Goal: Information Seeking & Learning: Learn about a topic

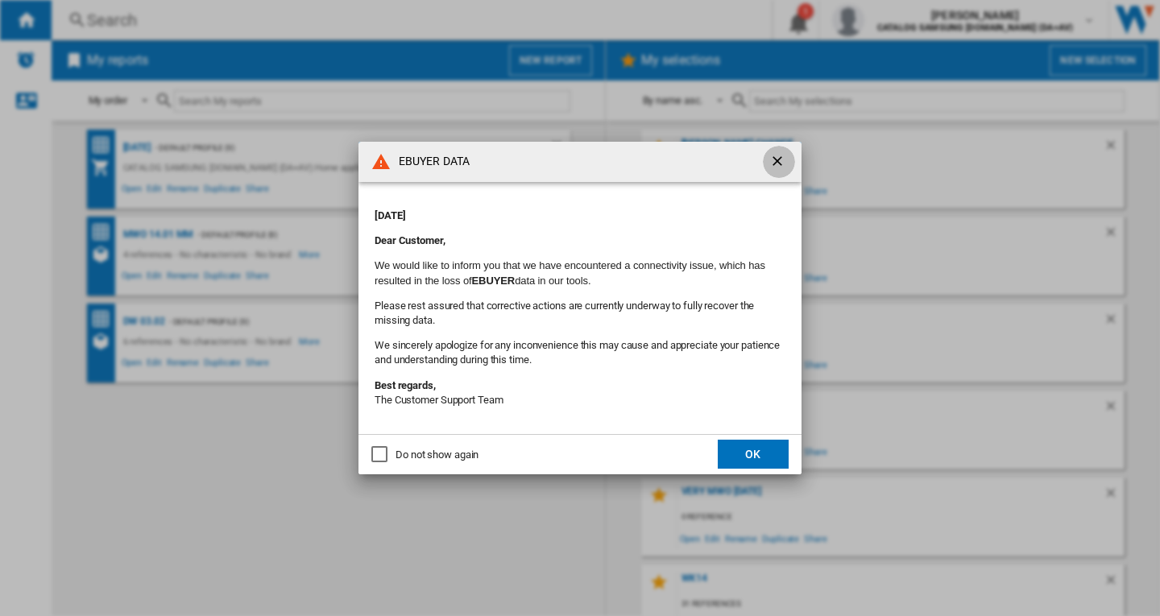
click at [777, 155] on ng-md-icon "getI18NText('BUTTONS.CLOSE_DIALOG')" at bounding box center [778, 162] width 19 height 19
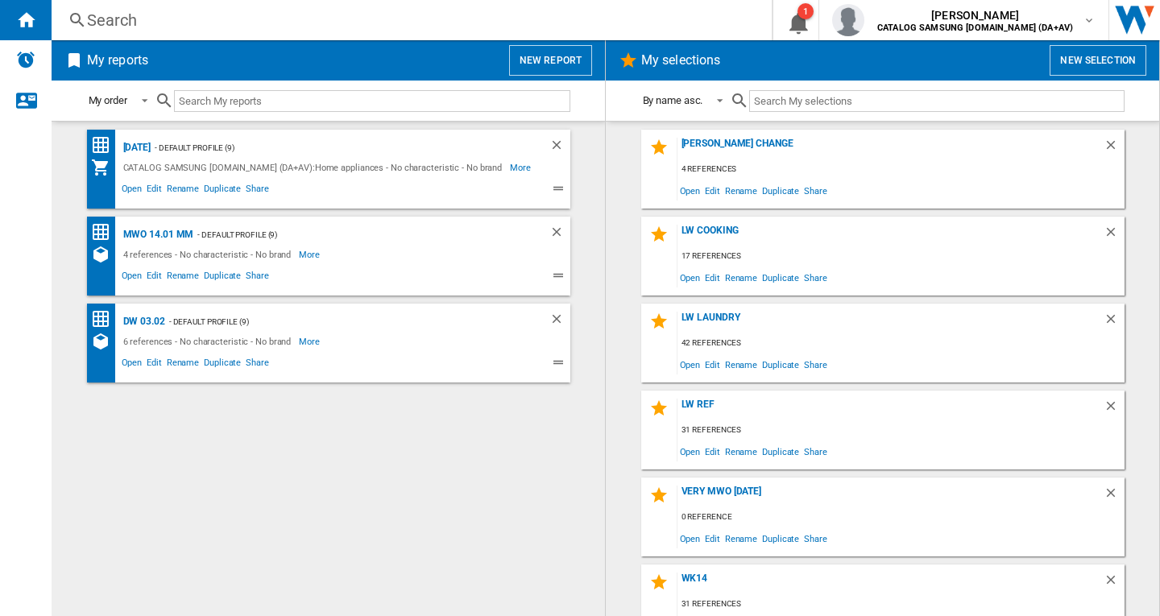
click at [113, 15] on div "Search" at bounding box center [408, 20] width 643 height 23
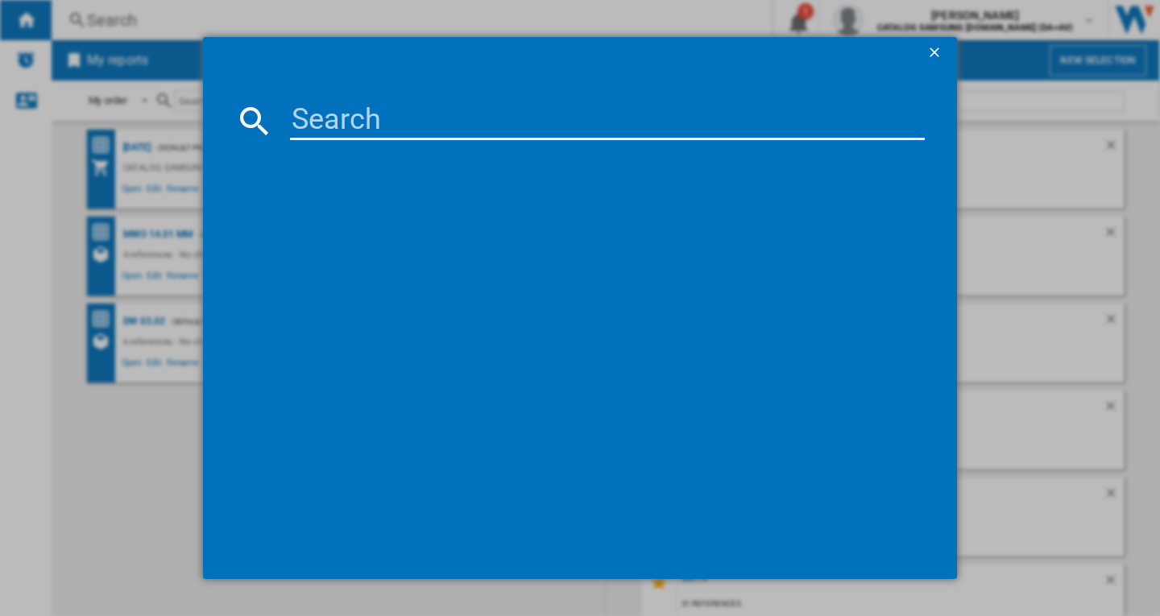
click at [310, 122] on input at bounding box center [607, 120] width 635 height 39
paste input "RB34C600ESA/EU"
type input "RB34C600ESA"
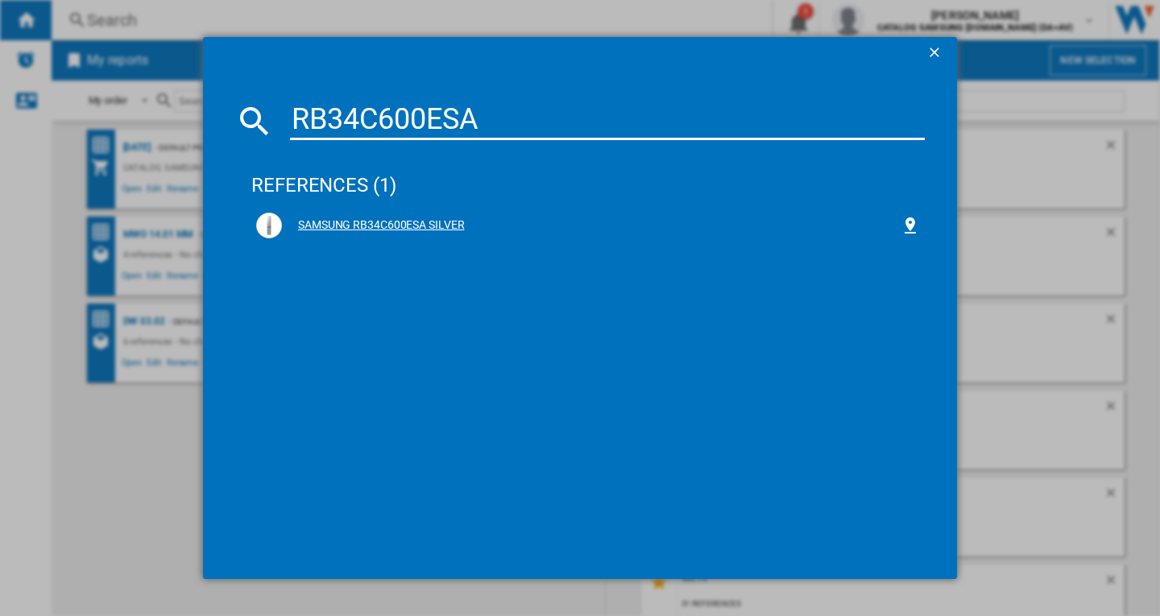
click at [435, 226] on div "SAMSUNG RB34C600ESA SILVER" at bounding box center [591, 225] width 618 height 16
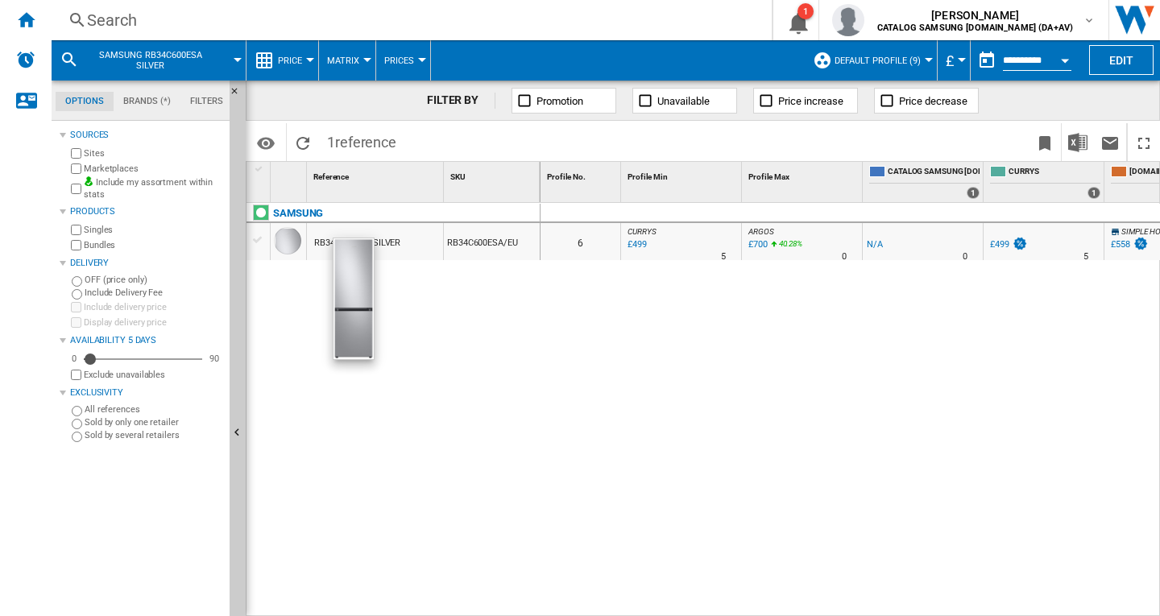
click at [291, 240] on div at bounding box center [287, 240] width 27 height 27
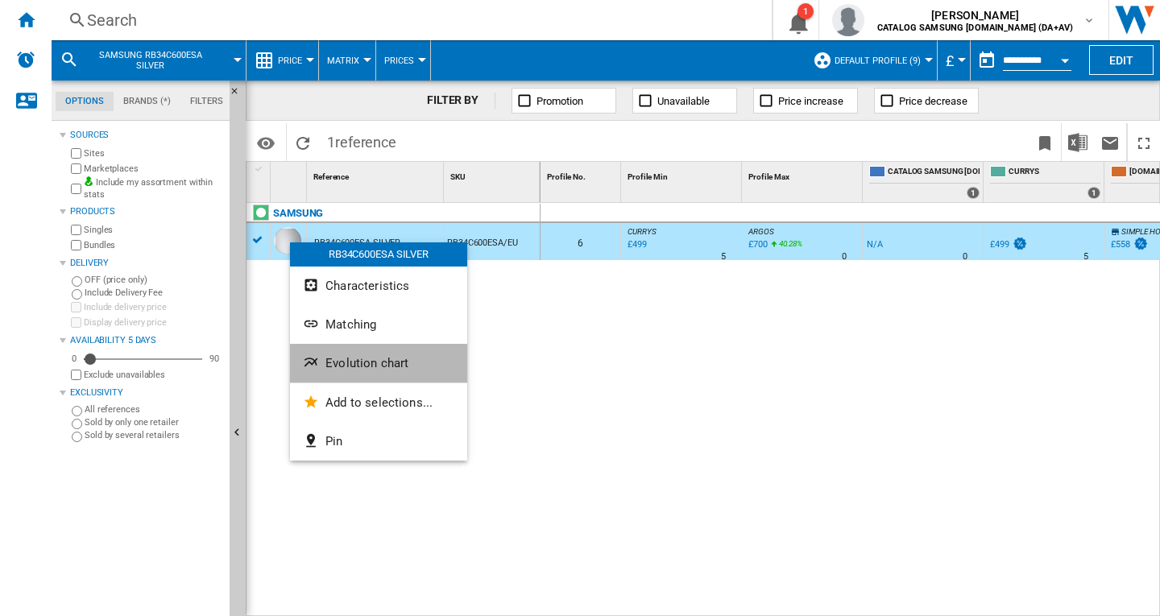
click at [366, 363] on span "Evolution chart" at bounding box center [366, 363] width 83 height 14
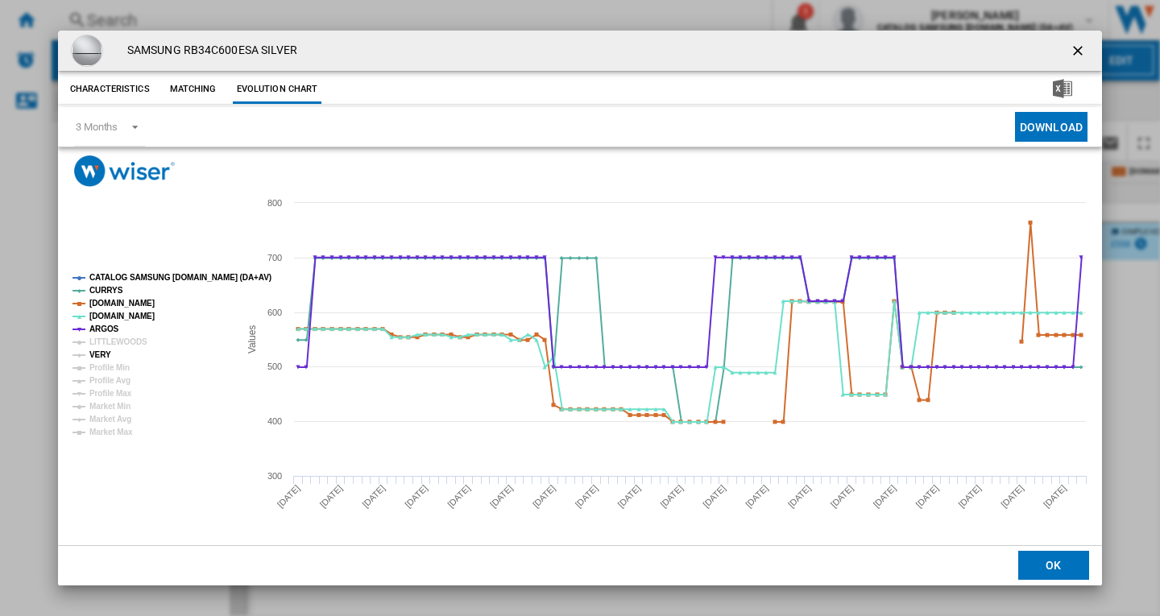
click at [95, 357] on tspan "VERY" at bounding box center [100, 354] width 22 height 9
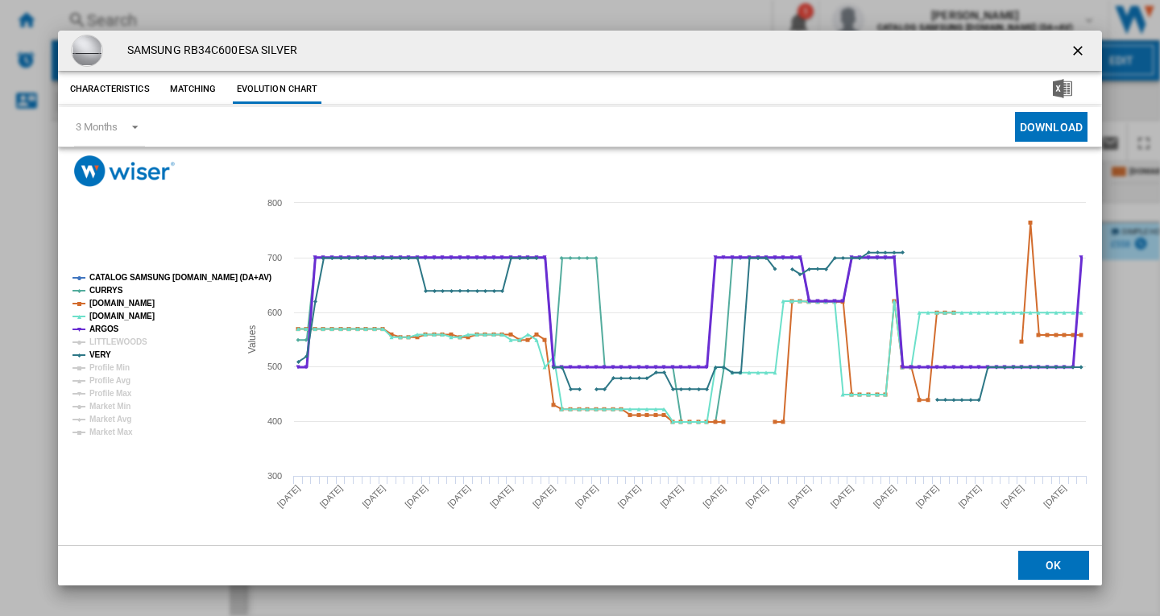
click at [107, 326] on tspan "ARGOS" at bounding box center [104, 329] width 30 height 9
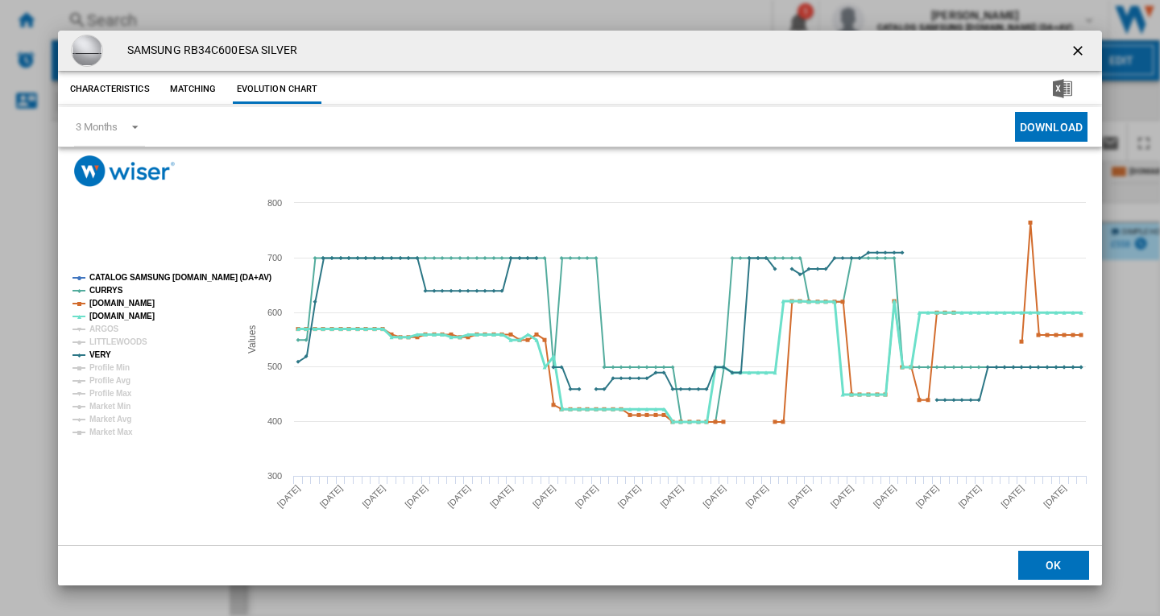
click at [107, 318] on tspan "[DOMAIN_NAME]" at bounding box center [121, 316] width 65 height 9
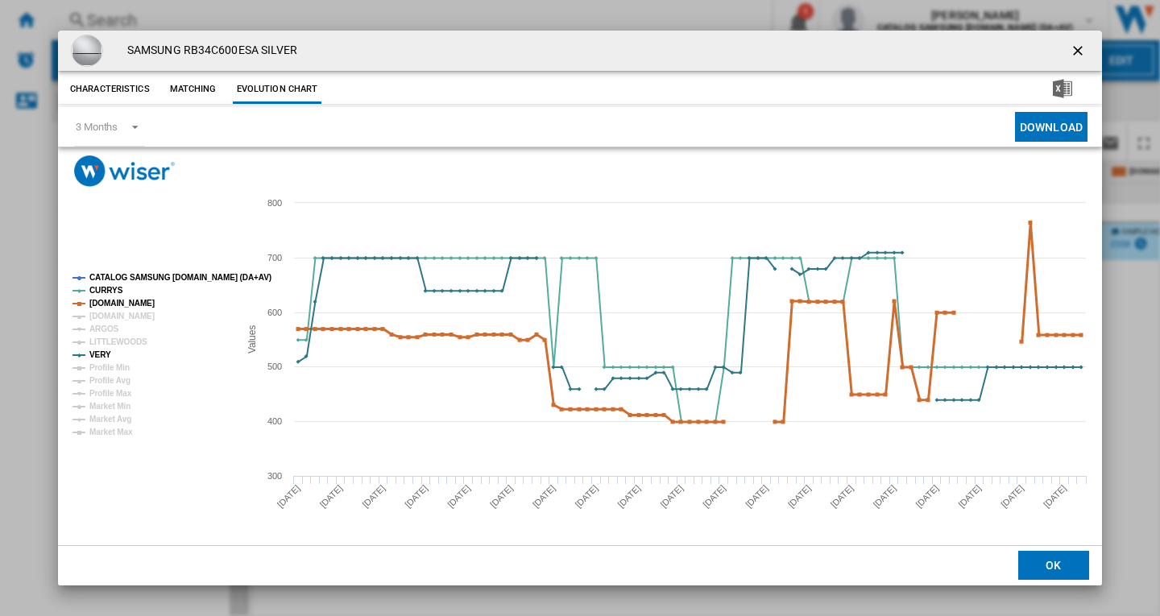
click at [109, 305] on tspan "[DOMAIN_NAME]" at bounding box center [121, 303] width 65 height 9
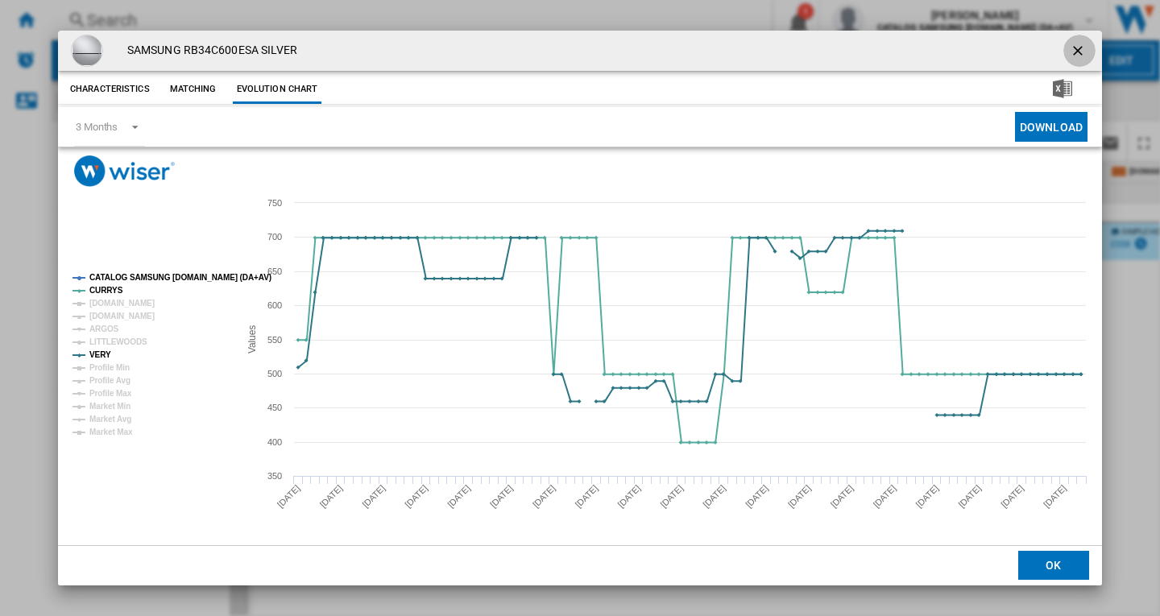
click at [1078, 49] on ng-md-icon "getI18NText('BUTTONS.CLOSE_DIALOG')" at bounding box center [1078, 52] width 19 height 19
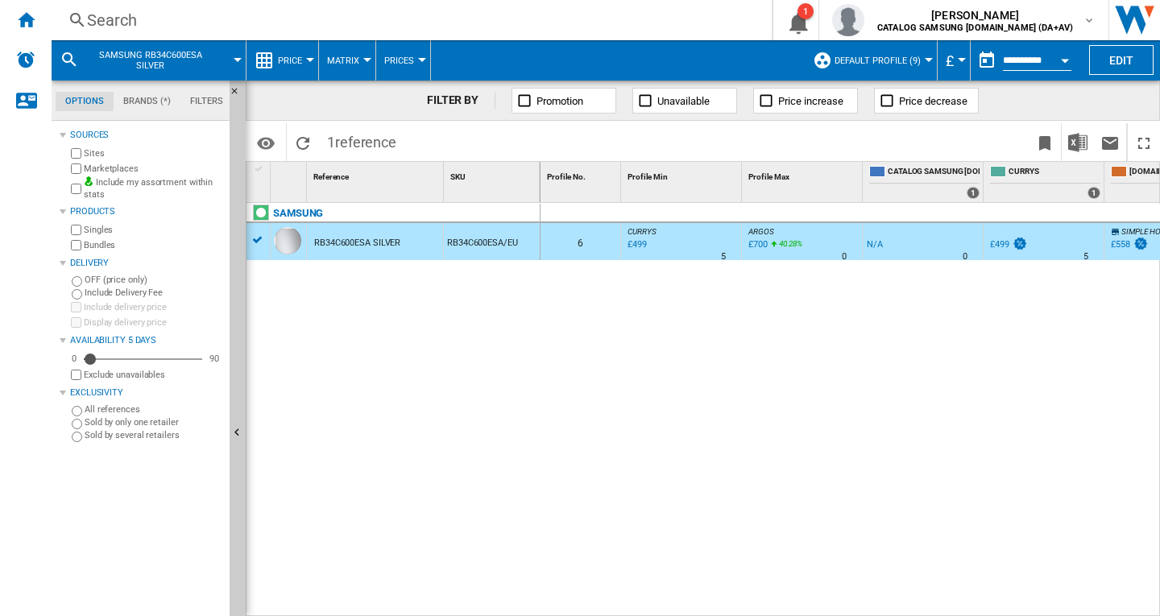
click at [191, 67] on span "SAMSUNG RB34C600ESA SILVER" at bounding box center [150, 60] width 130 height 21
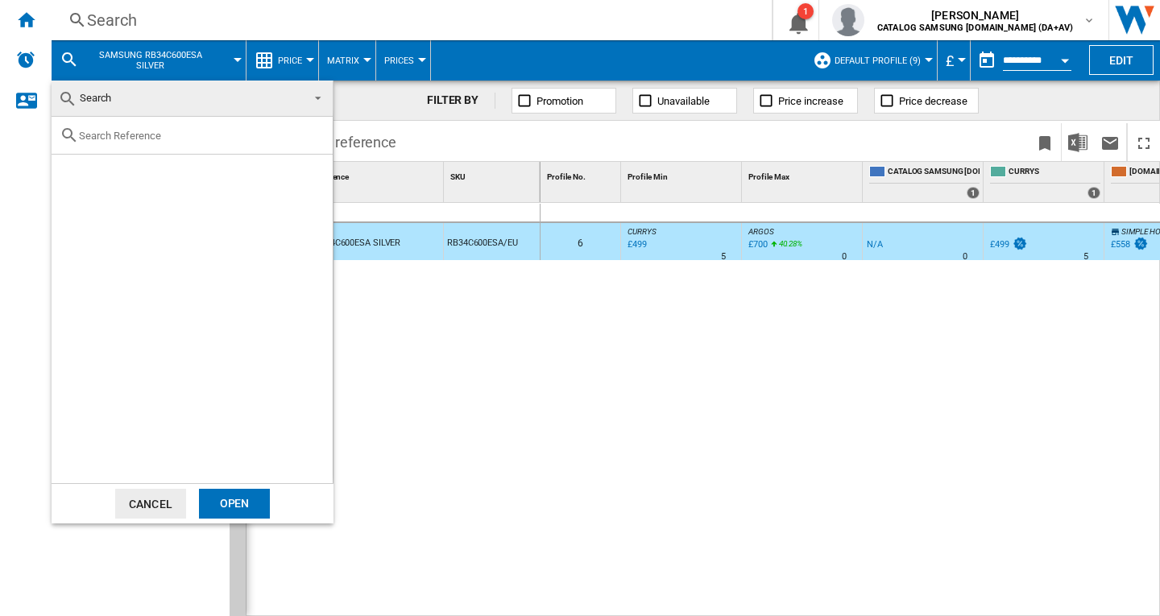
click at [242, 135] on input "text" at bounding box center [202, 136] width 246 height 12
paste input "WD80TA046BX/EU"
type input "WD80TA046BX"
drag, startPoint x: 234, startPoint y: 163, endPoint x: 241, endPoint y: 204, distance: 40.8
click at [234, 164] on div "SAMSUNG WD80TA046BXEU GRAPHITE" at bounding box center [196, 173] width 271 height 21
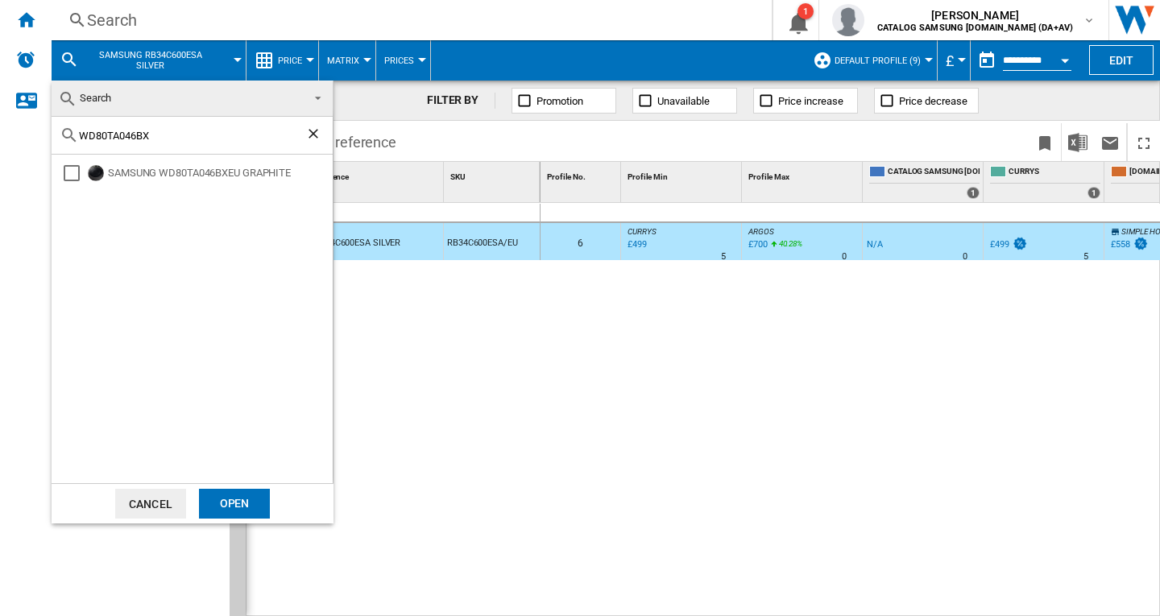
drag, startPoint x: 169, startPoint y: 177, endPoint x: 221, endPoint y: 401, distance: 229.7
click at [169, 177] on div "SAMSUNG WD80TA046BXEU GRAPHITE" at bounding box center [219, 173] width 222 height 16
click at [232, 502] on div "Open" at bounding box center [234, 504] width 71 height 30
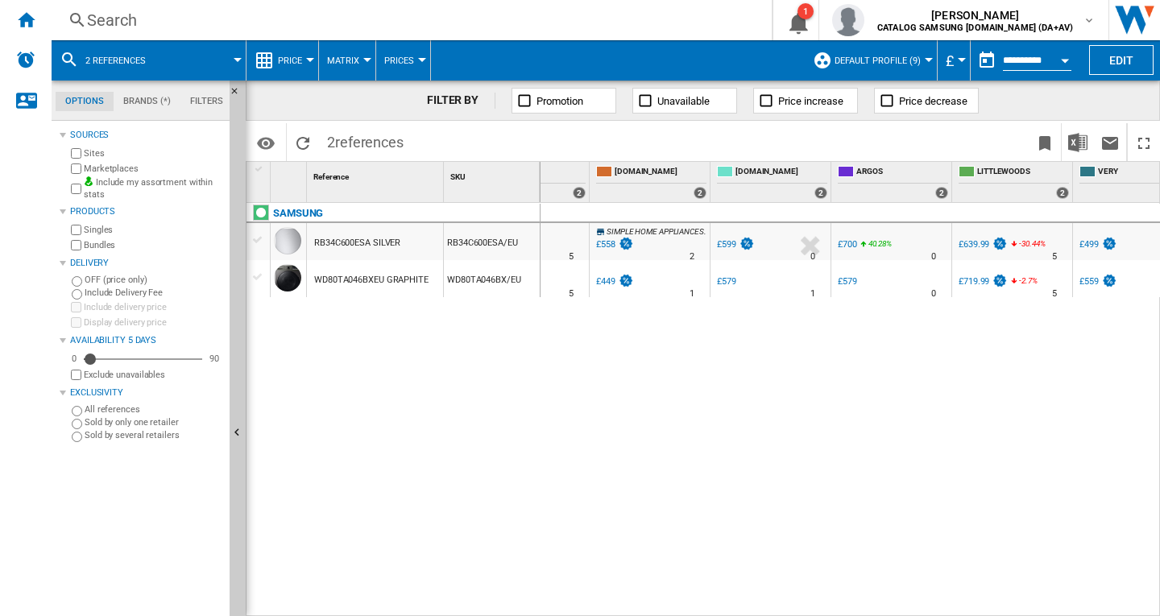
scroll to position [0, 533]
